Goal: Task Accomplishment & Management: Use online tool/utility

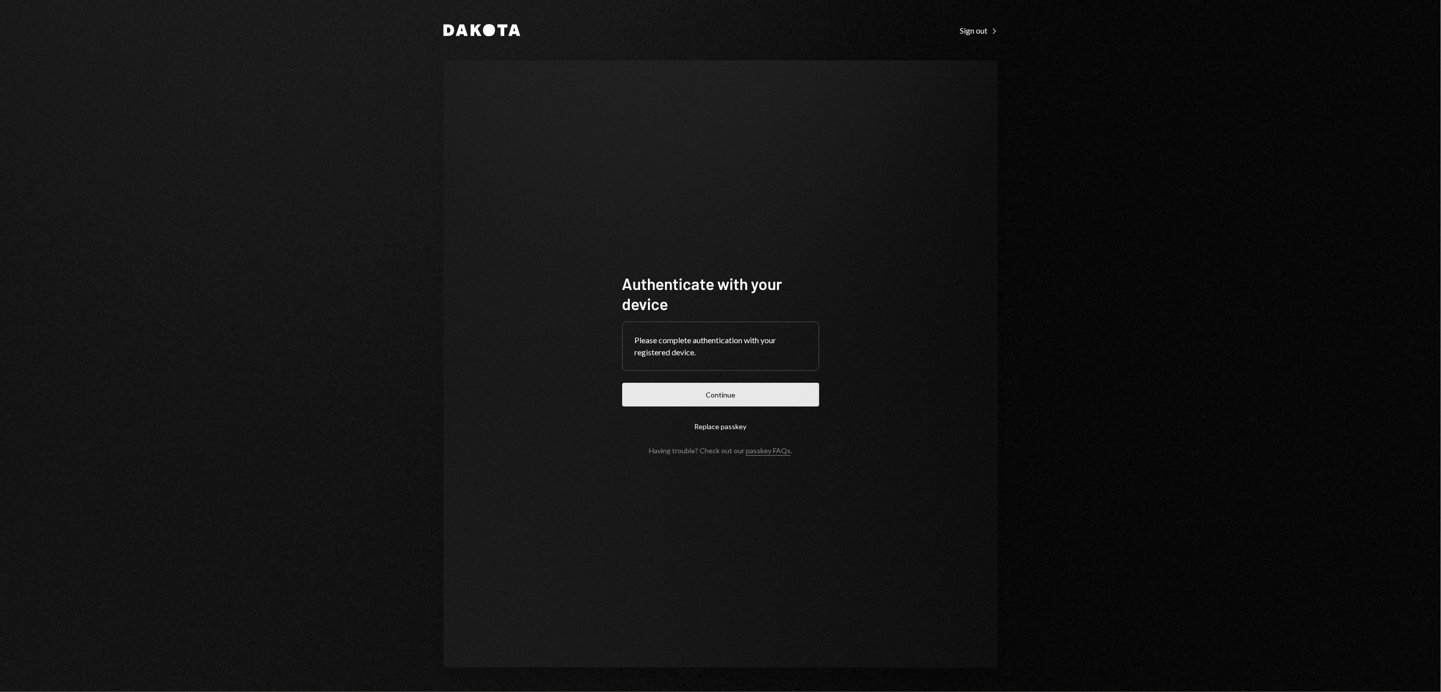
click at [795, 393] on button "Continue" at bounding box center [720, 395] width 197 height 24
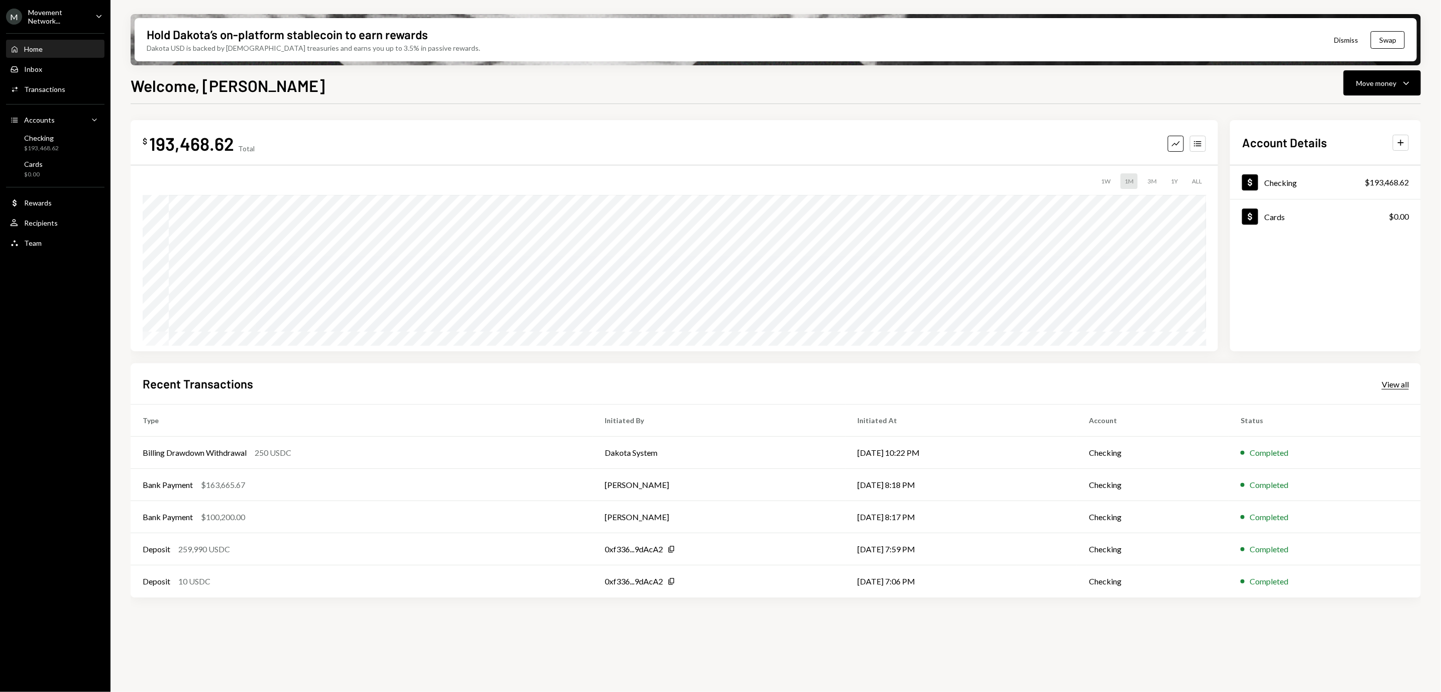
drag, startPoint x: 1399, startPoint y: 391, endPoint x: 1402, endPoint y: 386, distance: 5.9
click at [1402, 388] on div "Recent Transactions View all" at bounding box center [776, 383] width 1266 height 17
click at [1402, 386] on div "View all" at bounding box center [1395, 384] width 27 height 10
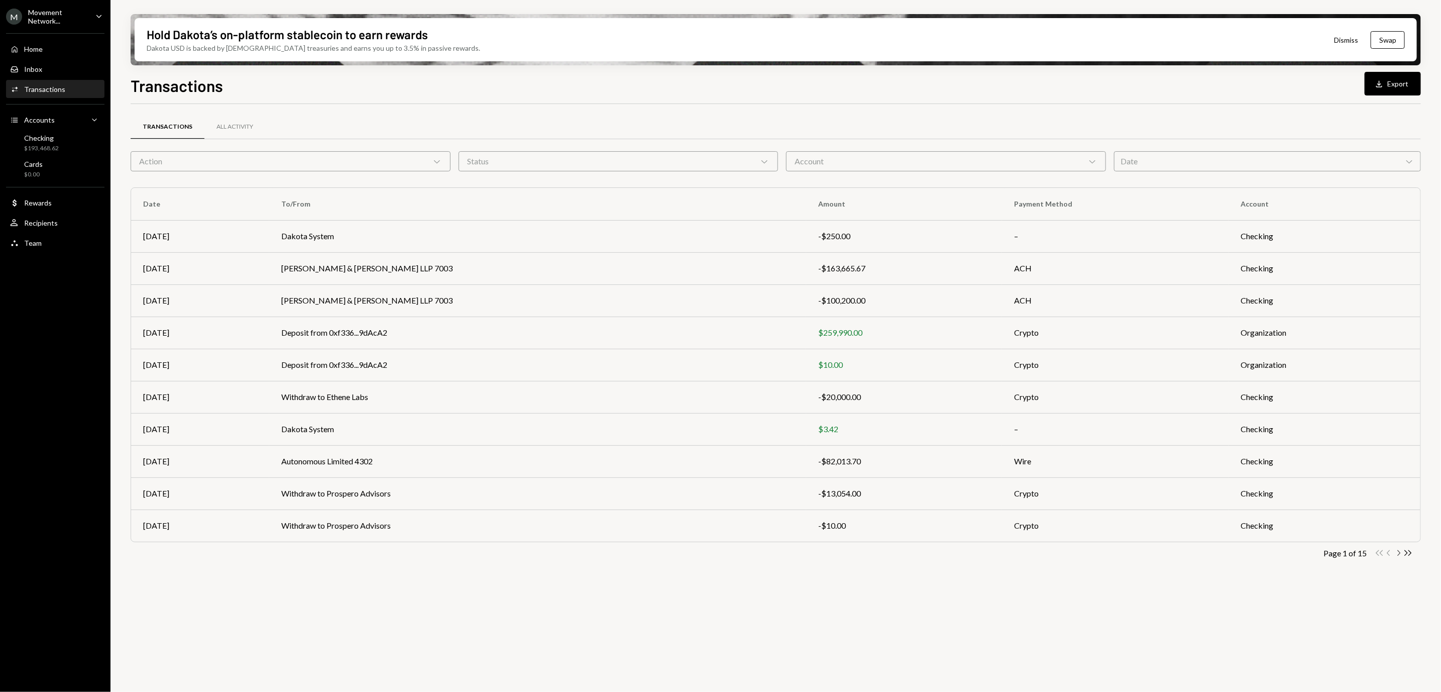
click at [1399, 553] on icon "Chevron Right" at bounding box center [1399, 553] width 10 height 10
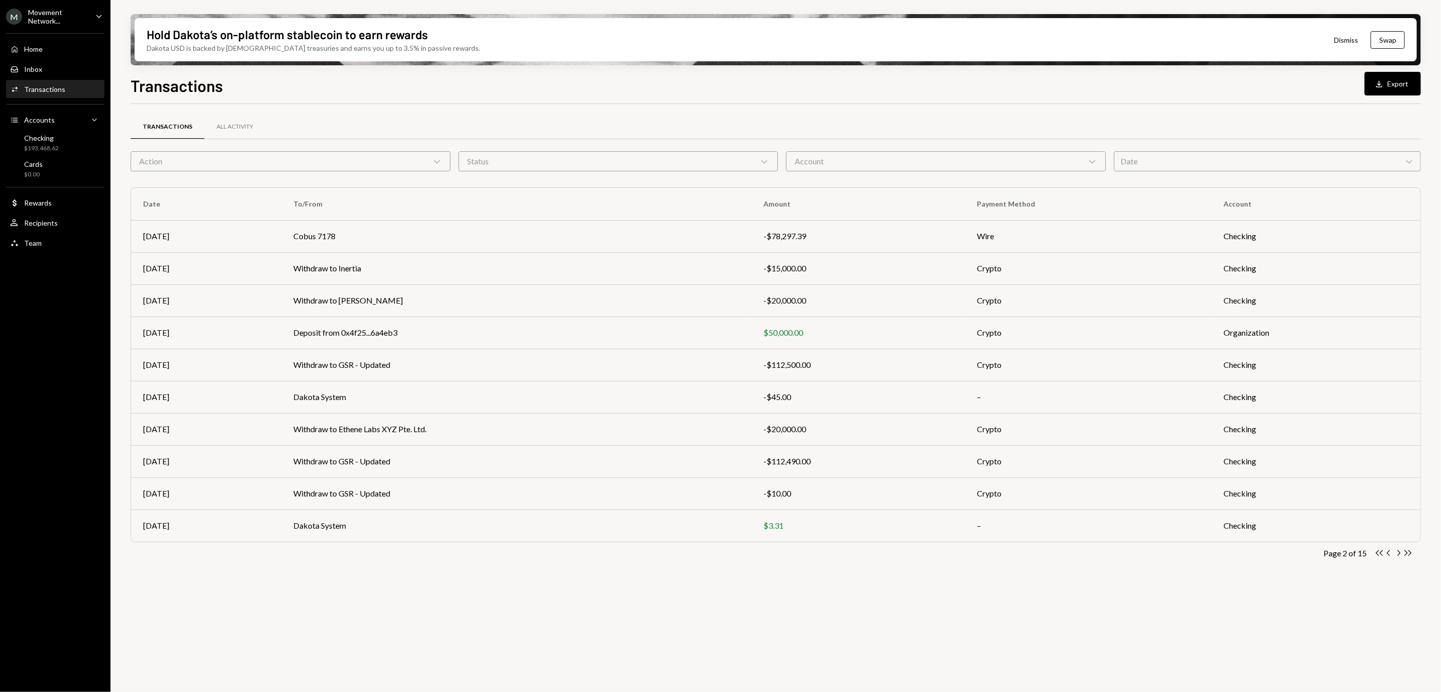
click at [1399, 553] on icon "Chevron Right" at bounding box center [1399, 553] width 10 height 10
click at [1390, 554] on icon "Chevron Left" at bounding box center [1389, 553] width 10 height 10
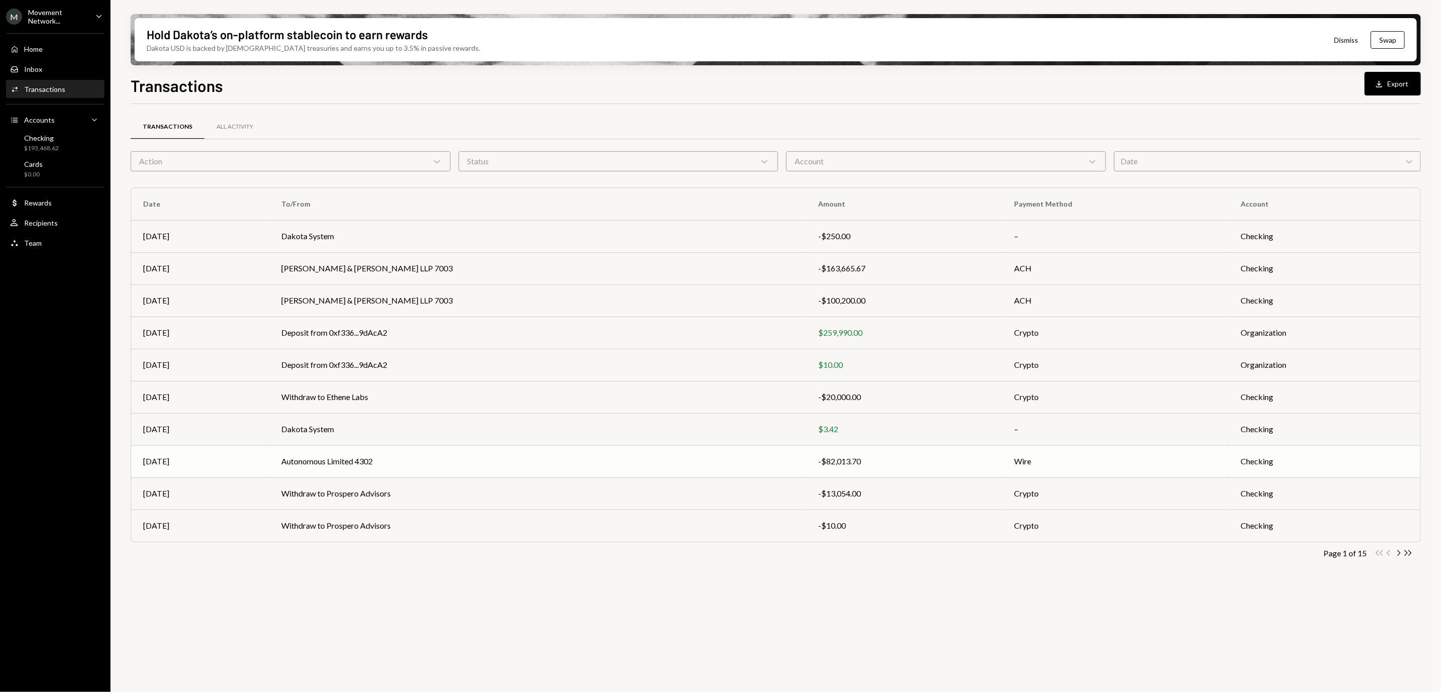
click at [818, 458] on div "-$82,013.70" at bounding box center [904, 461] width 172 height 12
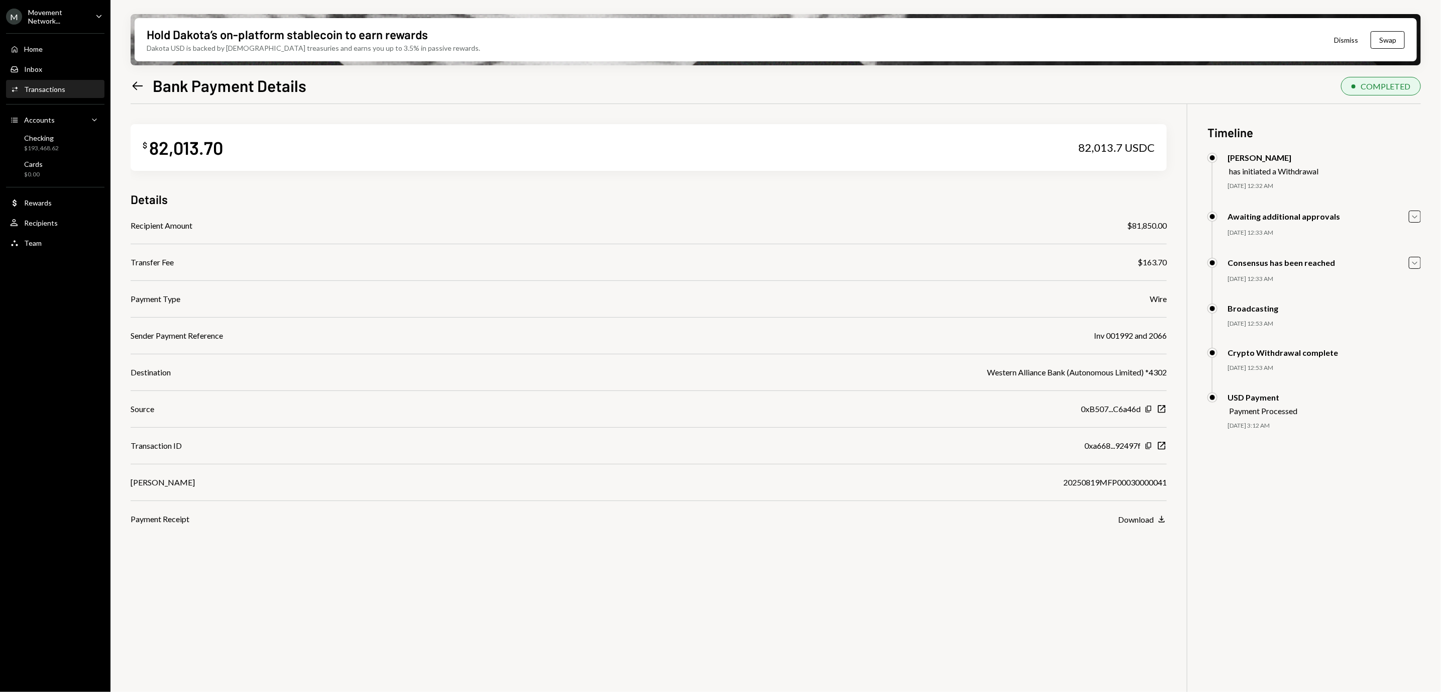
click at [134, 90] on icon "Left Arrow" at bounding box center [138, 86] width 14 height 14
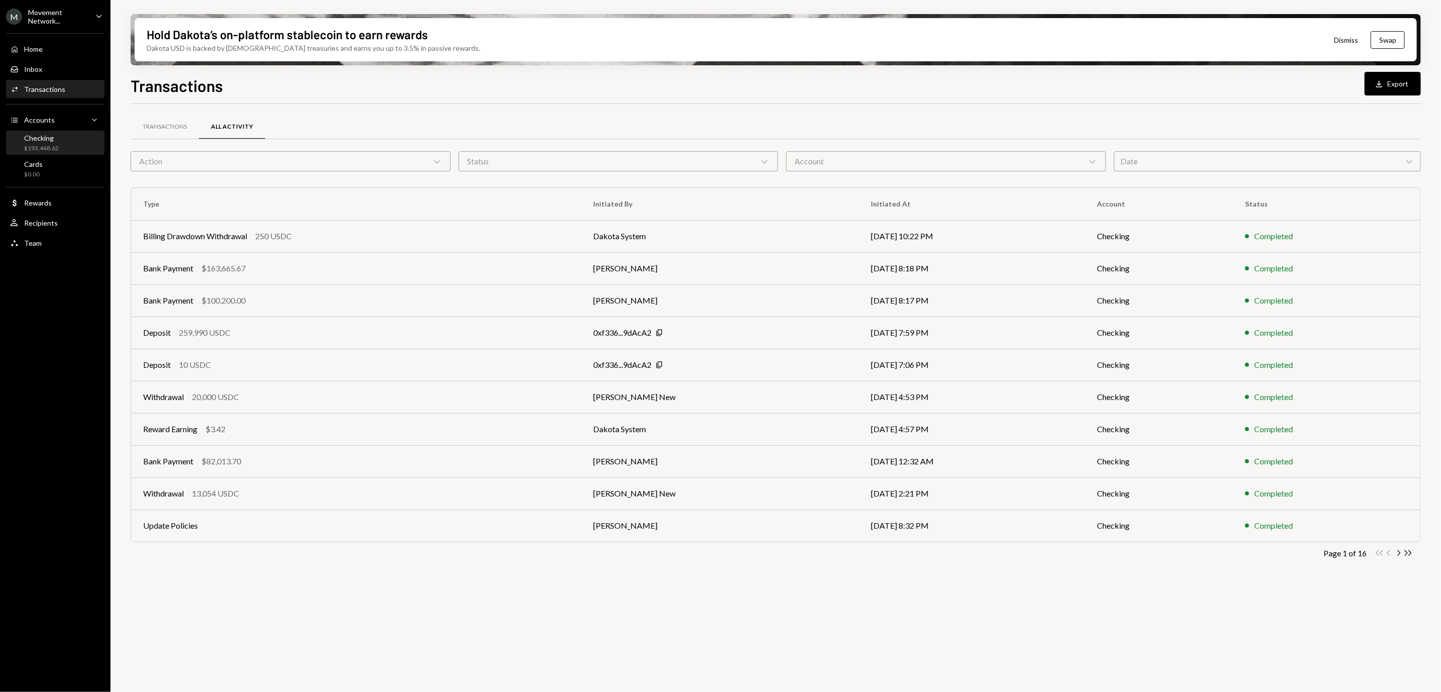
click at [59, 139] on div "Checking $193,468.62" at bounding box center [55, 143] width 90 height 19
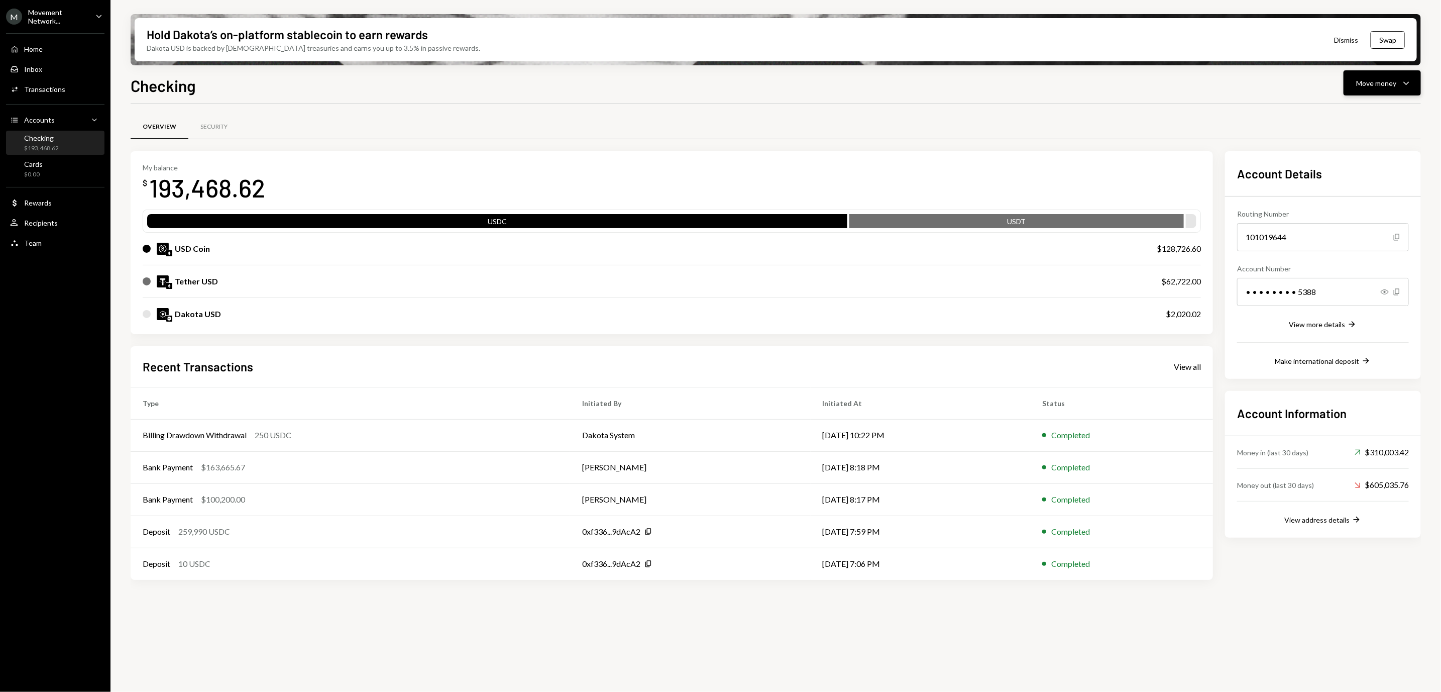
click at [1399, 89] on button "Move money Caret Down" at bounding box center [1382, 82] width 77 height 25
click at [1378, 112] on div "Send" at bounding box center [1374, 113] width 73 height 11
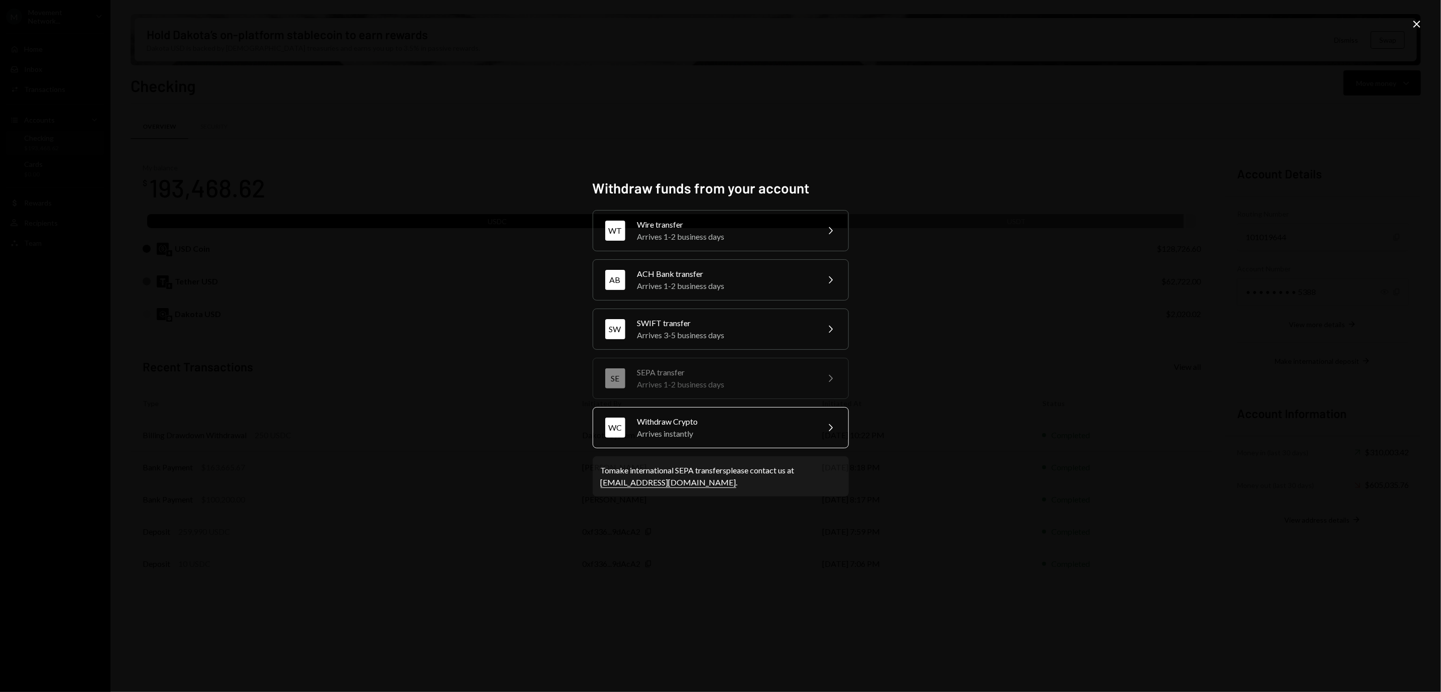
click at [763, 422] on div "Withdraw Crypto" at bounding box center [724, 421] width 175 height 12
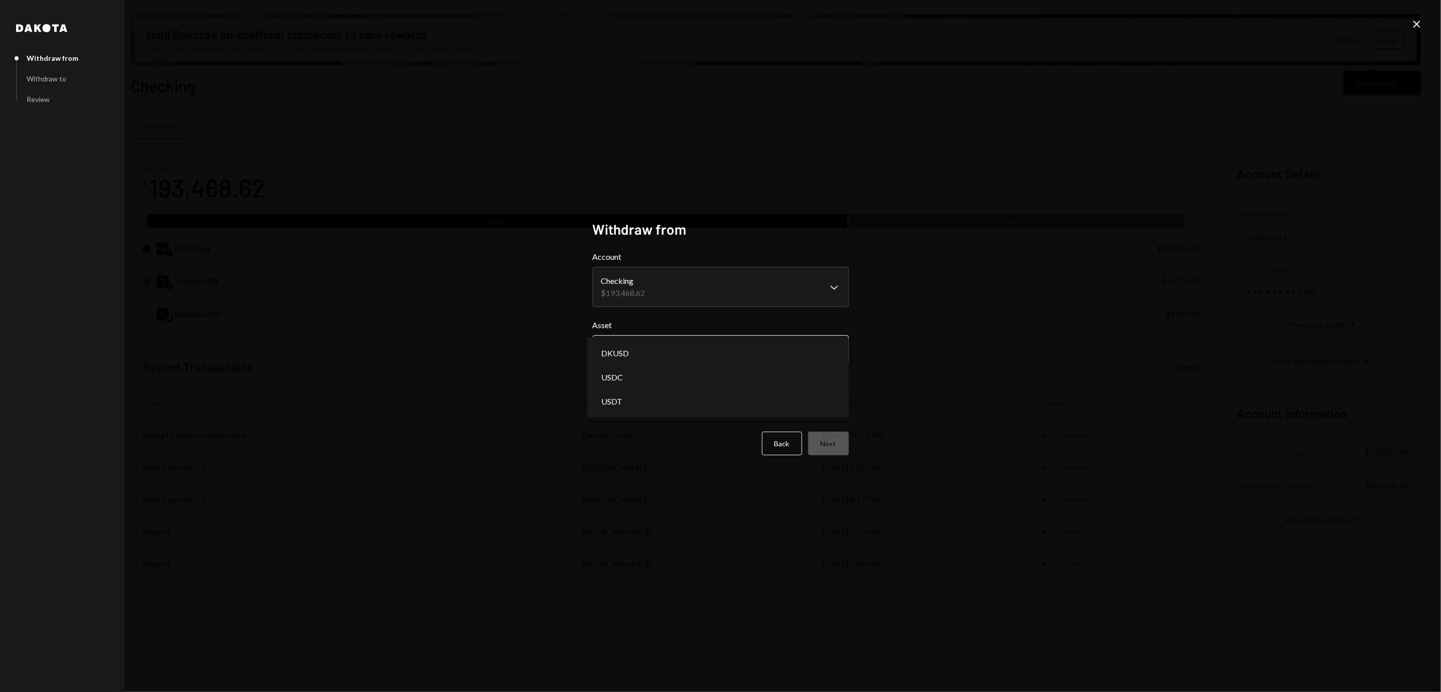
click at [778, 345] on body "M Movement Network... Caret Down Home Home Inbox Inbox Activities Transactions …" at bounding box center [720, 346] width 1441 height 692
select select "****"
click at [743, 413] on body "M Movement Network... Caret Down Home Home Inbox Inbox Activities Transactions …" at bounding box center [720, 346] width 1441 height 692
click at [890, 431] on div "**********" at bounding box center [720, 346] width 1441 height 692
click at [843, 439] on button "Next" at bounding box center [828, 443] width 41 height 24
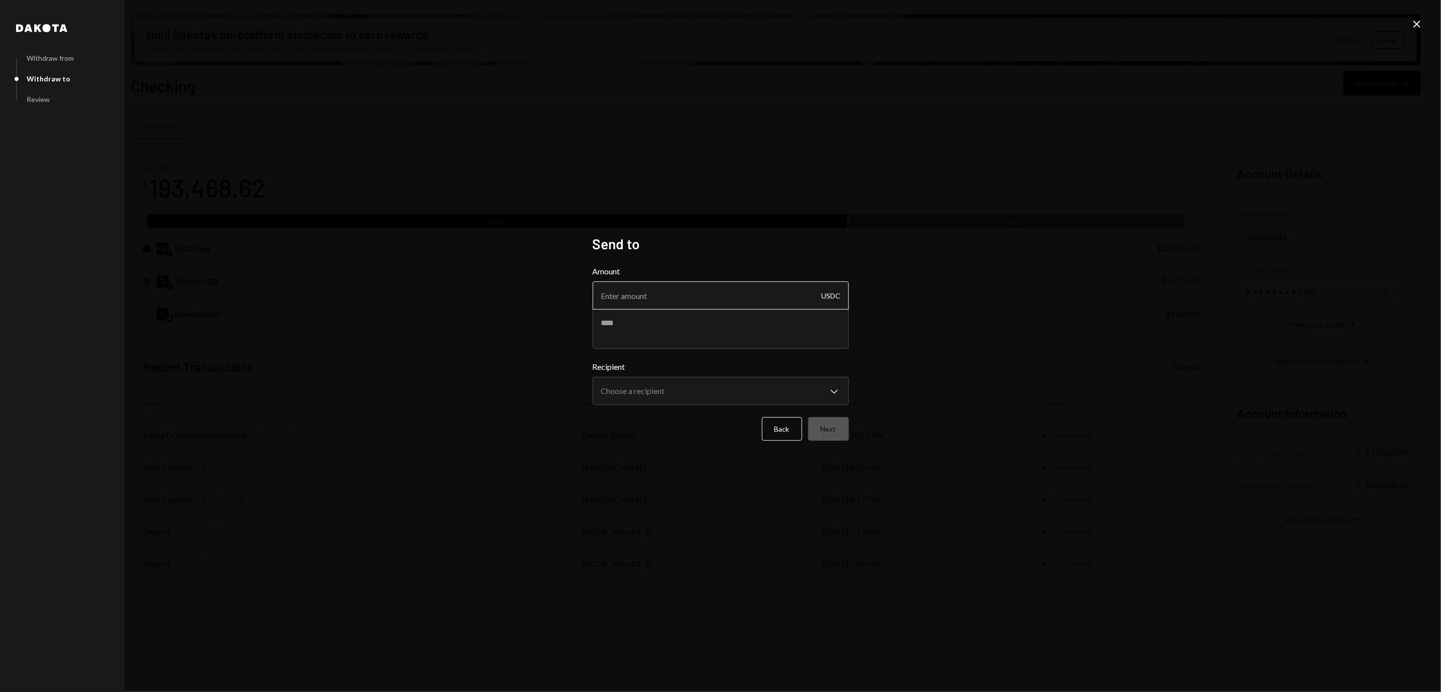
click at [657, 292] on input "Amount" at bounding box center [721, 295] width 256 height 28
type input "15000"
click at [683, 334] on textarea at bounding box center [721, 328] width 256 height 40
type textarea "**********"
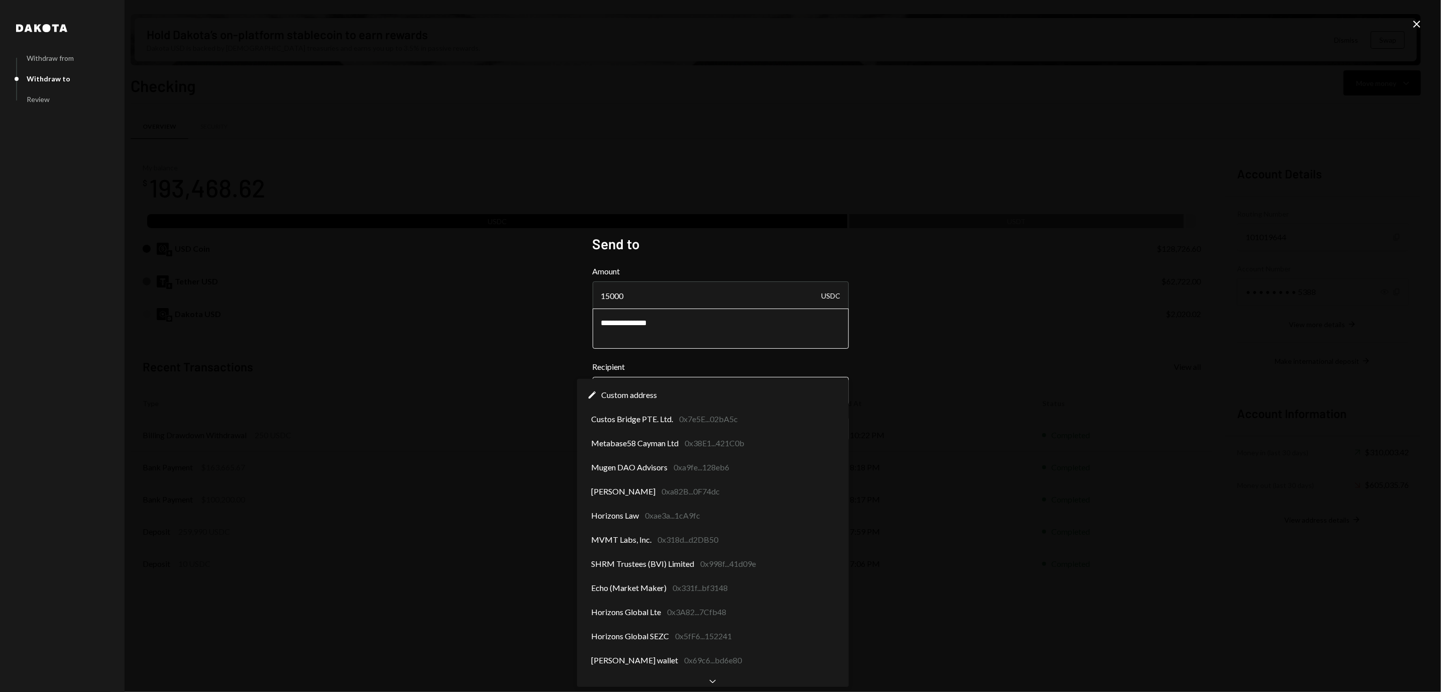
click at [710, 384] on body "M Movement Network... Caret Down Home Home Inbox Inbox Activities Transactions …" at bounding box center [720, 346] width 1441 height 692
select select "**********"
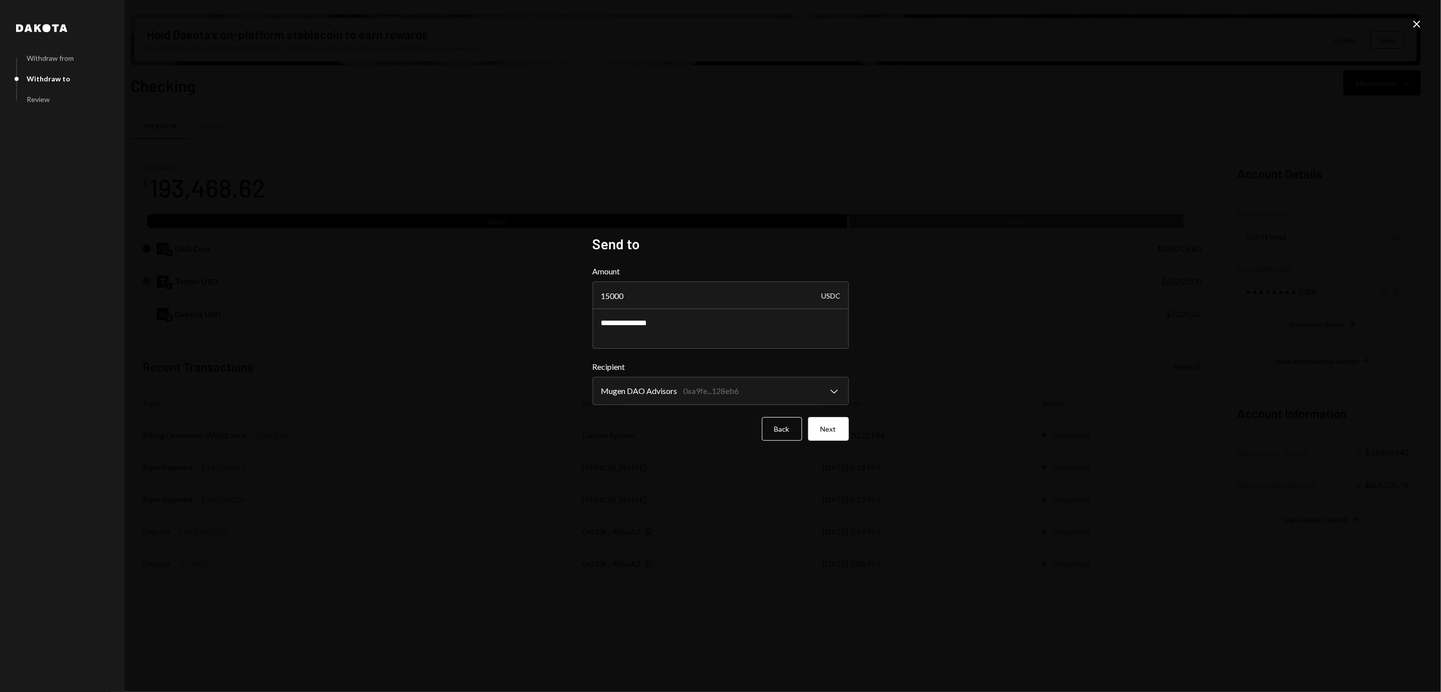
click at [421, 382] on div "**********" at bounding box center [720, 346] width 1441 height 692
click at [842, 435] on button "Next" at bounding box center [828, 429] width 41 height 24
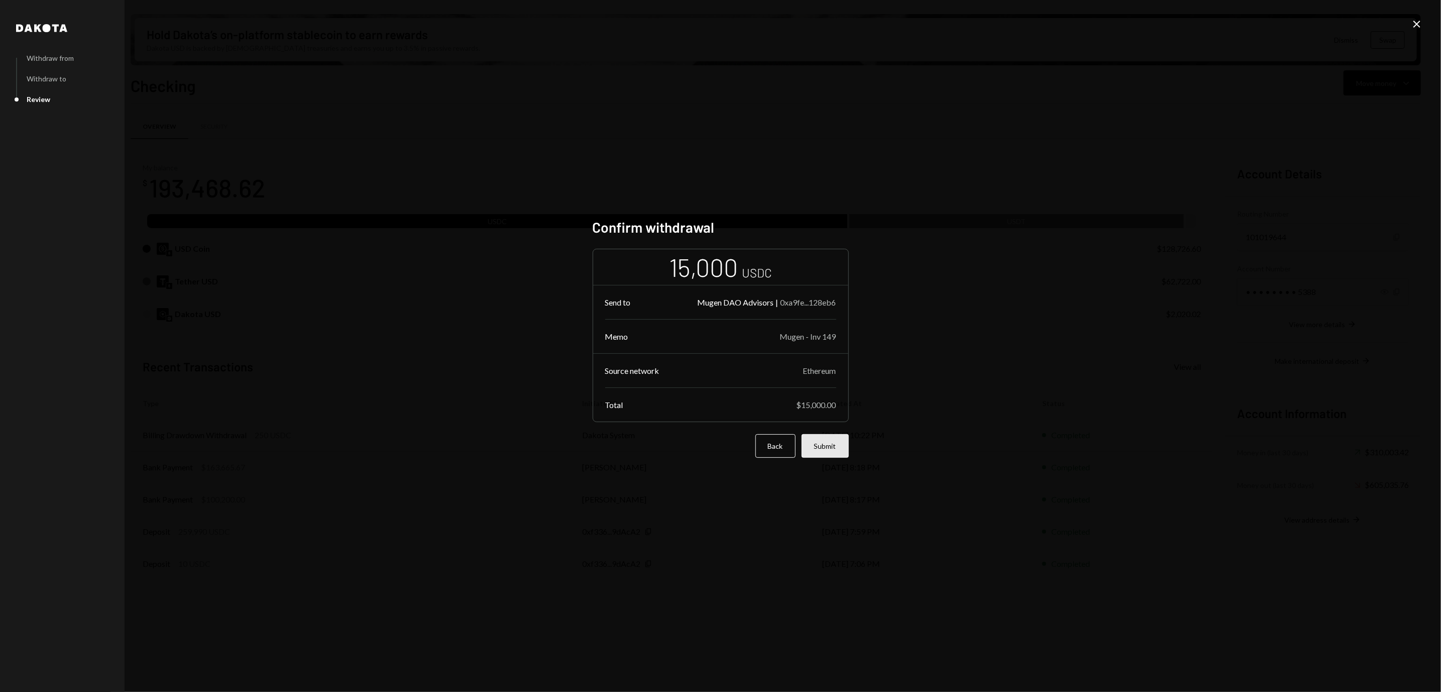
click at [837, 449] on button "Submit" at bounding box center [825, 446] width 47 height 24
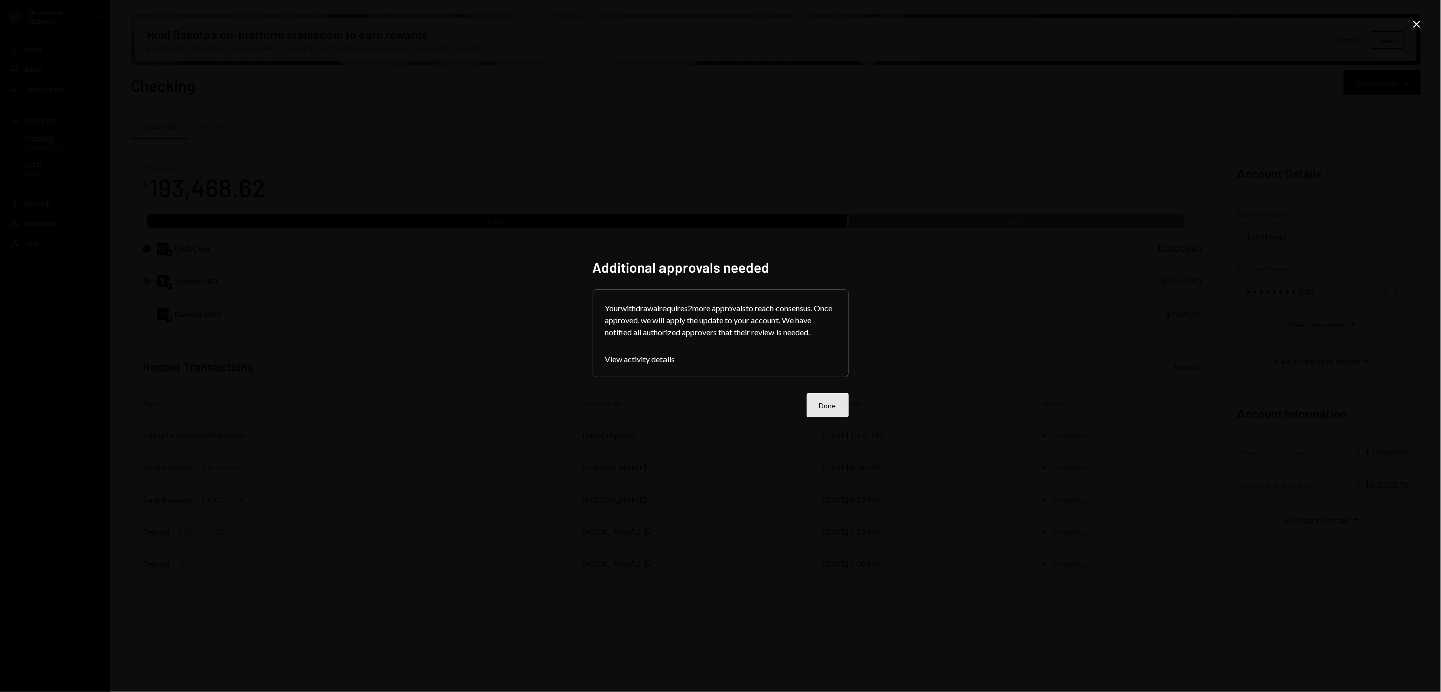
click at [833, 401] on button "Done" at bounding box center [828, 405] width 42 height 24
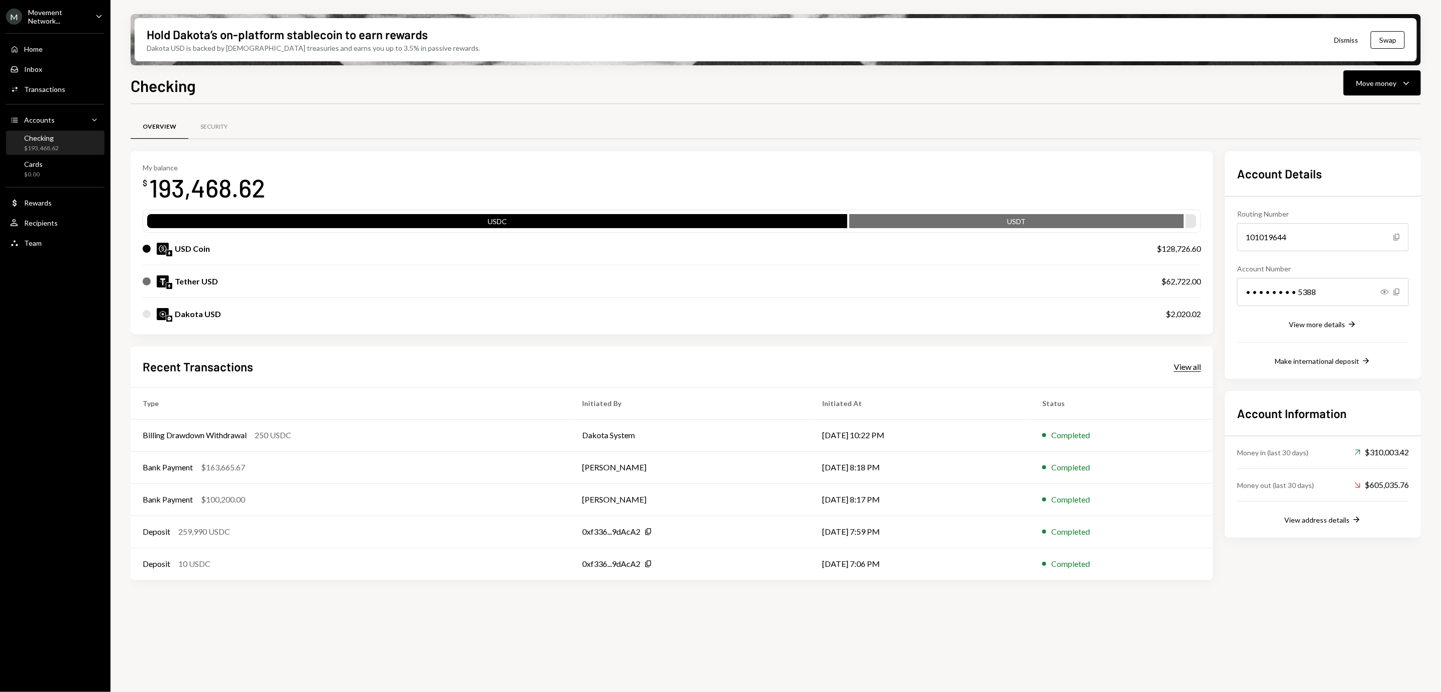
click at [1195, 363] on div "View all" at bounding box center [1187, 367] width 27 height 10
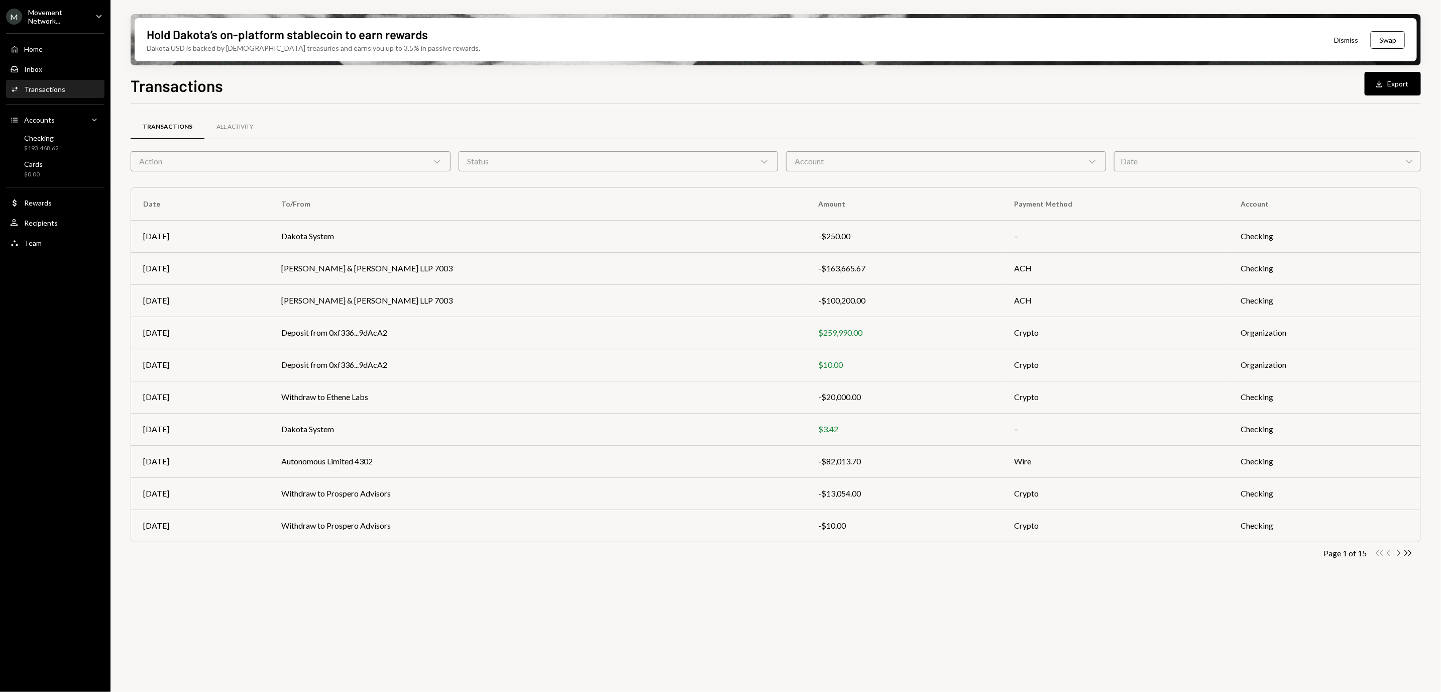
click at [1402, 554] on icon "Chevron Right" at bounding box center [1399, 553] width 10 height 10
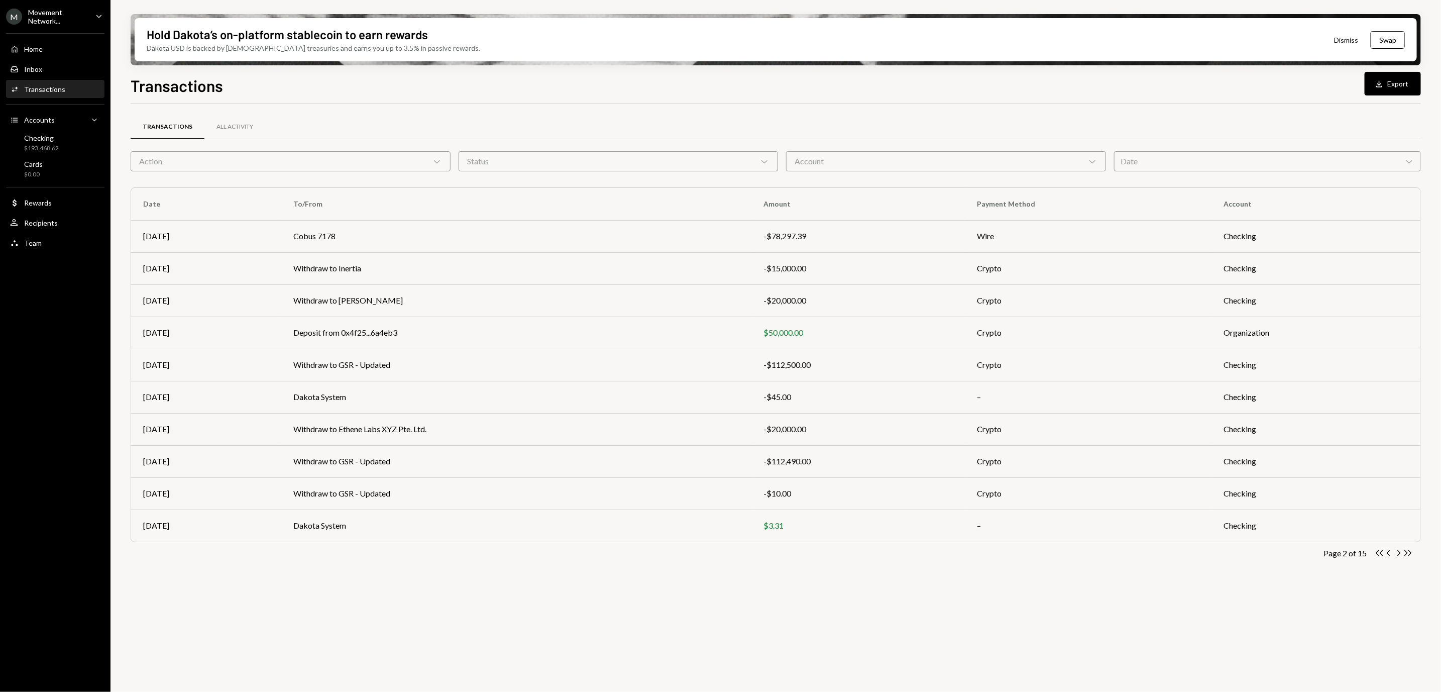
click at [1402, 554] on icon "Chevron Right" at bounding box center [1399, 553] width 10 height 10
click at [509, 479] on td "Withdraw to Mugen DAO Advisors" at bounding box center [515, 493] width 473 height 32
